Goal: Task Accomplishment & Management: Complete application form

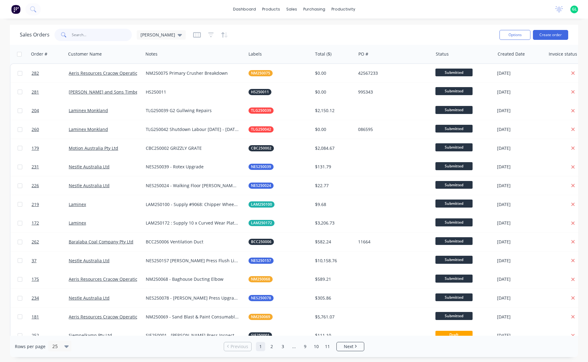
click at [75, 35] on input "text" at bounding box center [102, 35] width 60 height 12
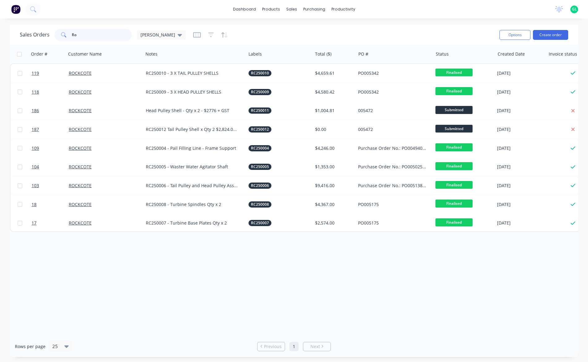
type input "R"
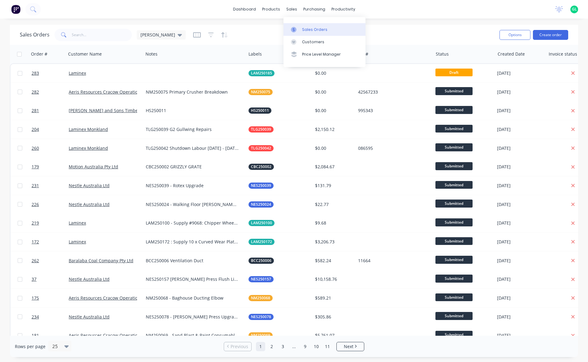
click at [323, 31] on div "Sales Orders" at bounding box center [314, 30] width 25 height 6
click at [549, 36] on button "Create order" at bounding box center [550, 35] width 35 height 10
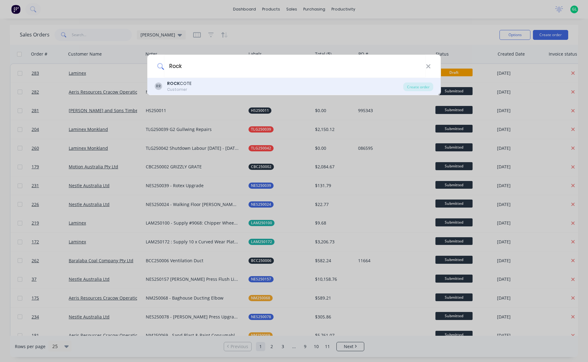
type input "Rock"
click at [207, 86] on div "RR ROCK COTE Customer" at bounding box center [279, 86] width 248 height 12
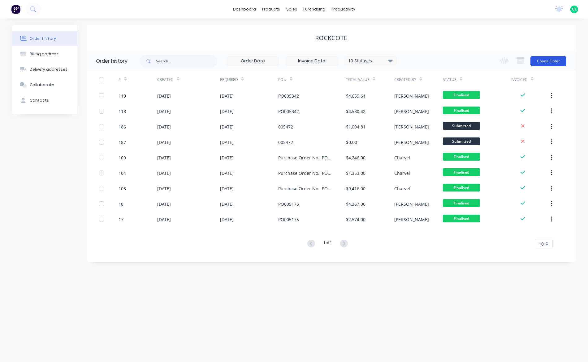
click at [544, 61] on button "Create Order" at bounding box center [548, 61] width 36 height 10
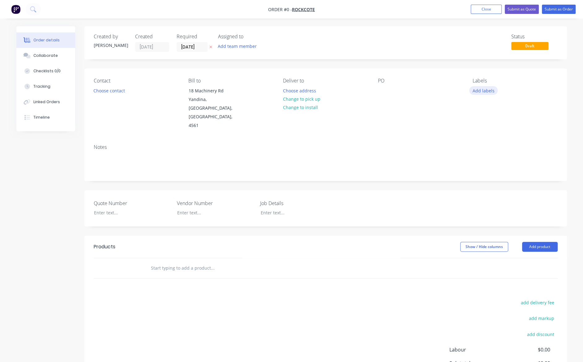
click at [484, 89] on button "Add labels" at bounding box center [483, 90] width 28 height 8
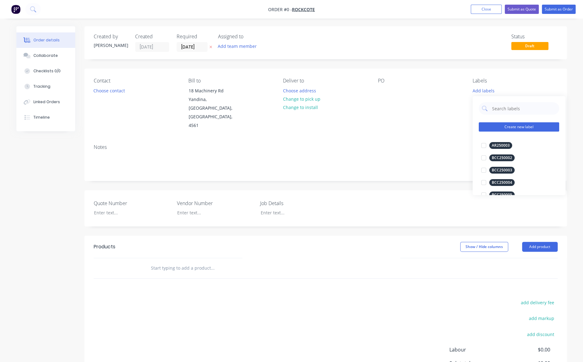
click at [503, 127] on button "Create new label" at bounding box center [519, 126] width 80 height 9
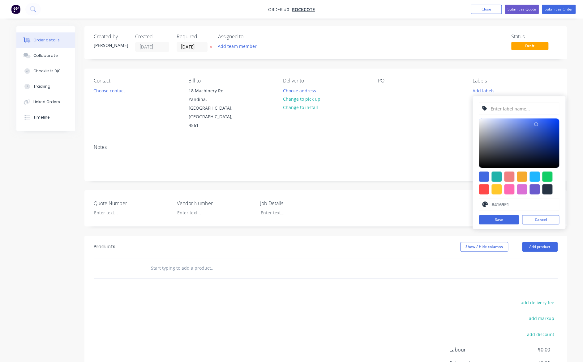
click at [505, 109] on input "text" at bounding box center [523, 109] width 66 height 12
type input "RC250013"
click at [547, 191] on div at bounding box center [547, 189] width 10 height 10
type input "#273444"
click at [501, 221] on button "Save" at bounding box center [499, 219] width 40 height 9
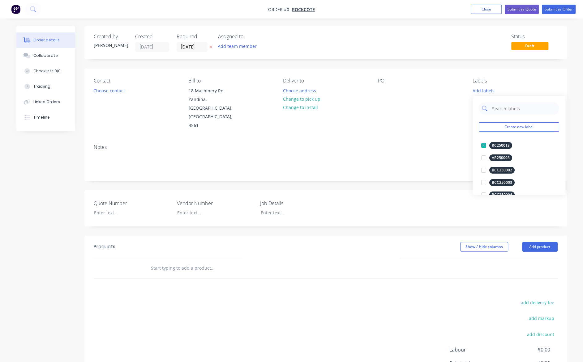
click at [504, 107] on input "text" at bounding box center [523, 108] width 65 height 12
type input "RC250013"
click at [499, 146] on div "RC250013" at bounding box center [500, 145] width 23 height 7
click at [485, 147] on div at bounding box center [484, 145] width 12 height 12
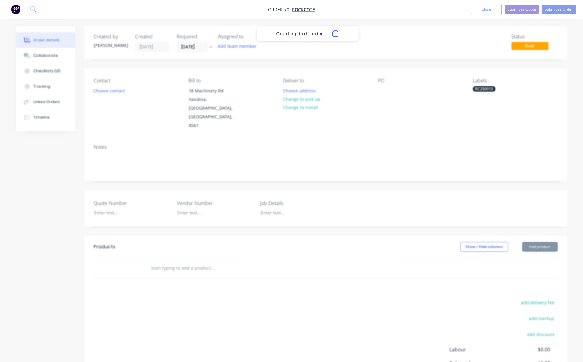
click at [463, 135] on div "Creating draft order... Loading... Order details Collaborate Checklists 0/0 Tra…" at bounding box center [291, 231] width 563 height 410
click at [385, 88] on div at bounding box center [383, 90] width 10 height 9
paste div
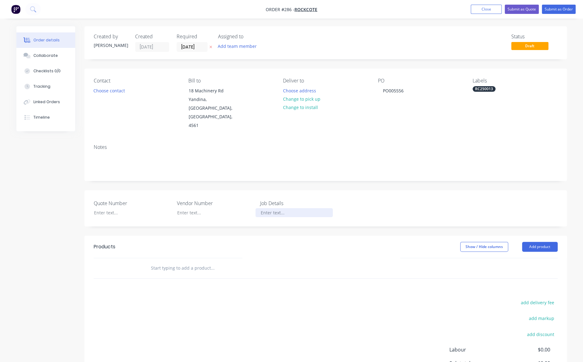
click at [273, 208] on div at bounding box center [293, 212] width 77 height 9
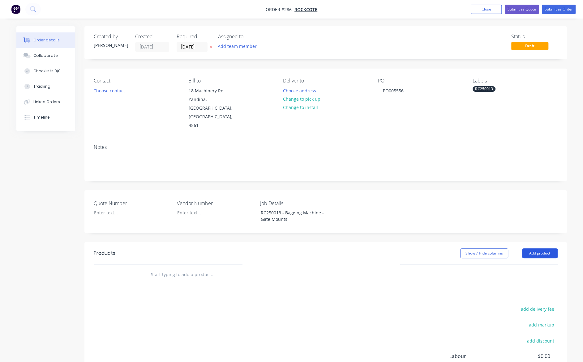
click at [535, 249] on button "Add product" at bounding box center [540, 254] width 36 height 10
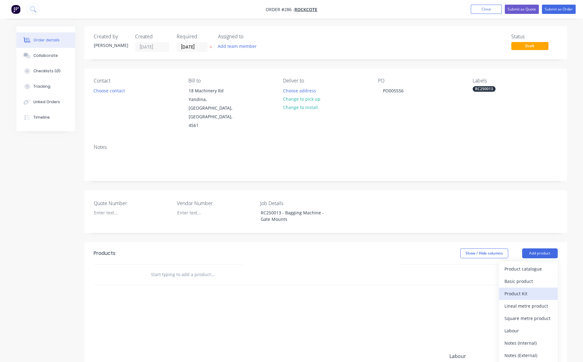
click at [531, 289] on div "Product Kit" at bounding box center [528, 293] width 48 height 9
click at [523, 289] on div "Custom pricing" at bounding box center [528, 293] width 48 height 9
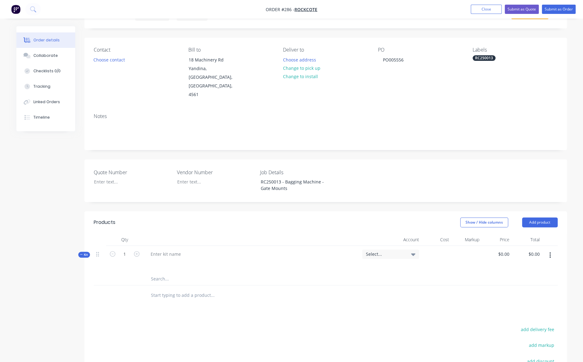
scroll to position [62, 0]
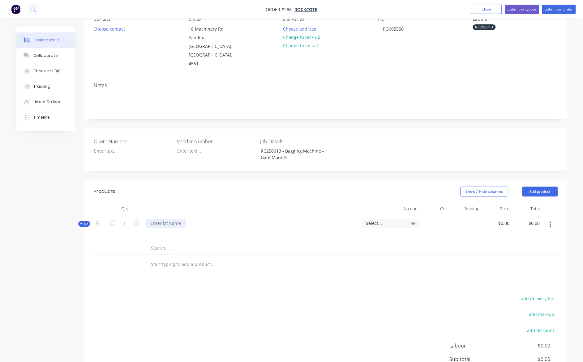
click at [178, 219] on div at bounding box center [166, 223] width 40 height 9
click at [207, 221] on div "Bagging Machine Gate Mounts" at bounding box center [251, 228] width 216 height 27
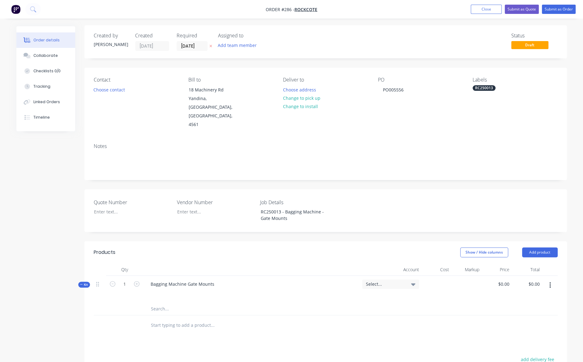
scroll to position [0, 0]
click at [560, 8] on button "Submit as Order" at bounding box center [559, 9] width 34 height 9
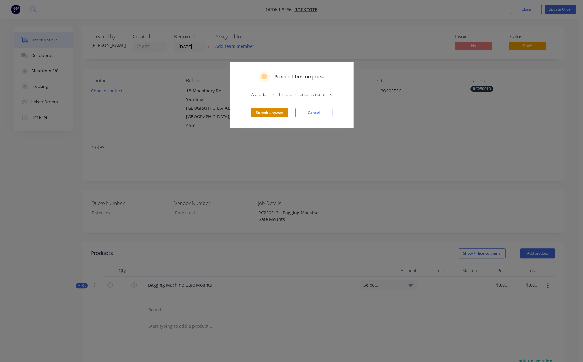
click at [270, 114] on button "Submit anyway" at bounding box center [269, 112] width 37 height 9
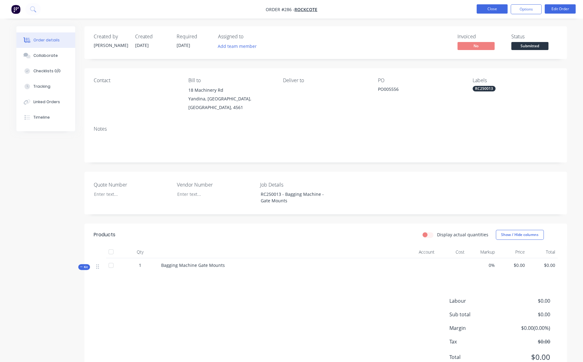
click at [495, 9] on button "Close" at bounding box center [492, 8] width 31 height 9
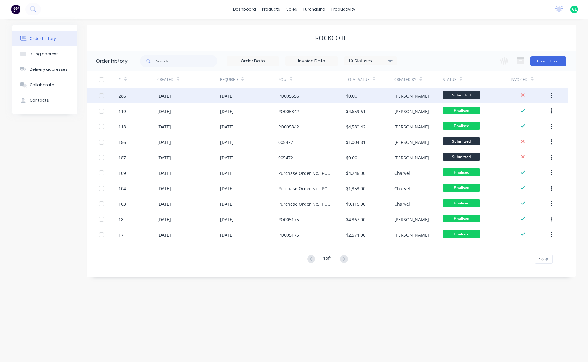
click at [275, 99] on div "[DATE]" at bounding box center [249, 95] width 58 height 15
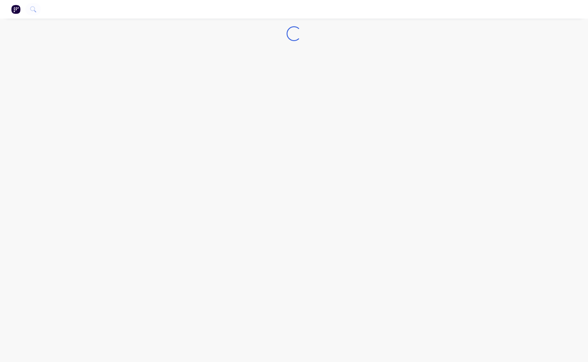
click at [275, 99] on div "Loading..." at bounding box center [294, 181] width 588 height 362
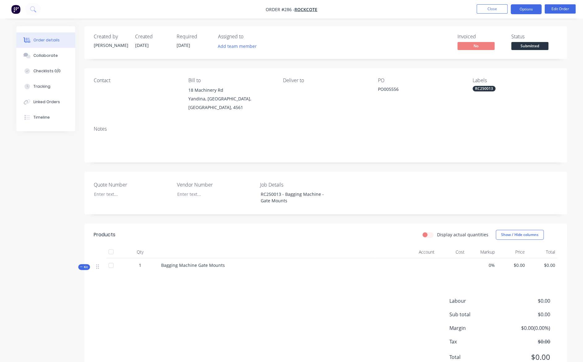
click at [530, 8] on button "Options" at bounding box center [526, 9] width 31 height 10
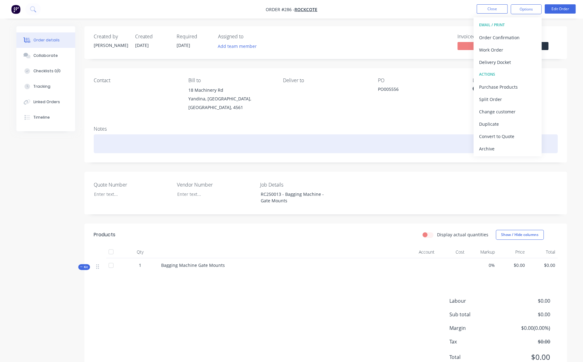
click at [431, 135] on div at bounding box center [326, 144] width 464 height 19
